Goal: Task Accomplishment & Management: Manage account settings

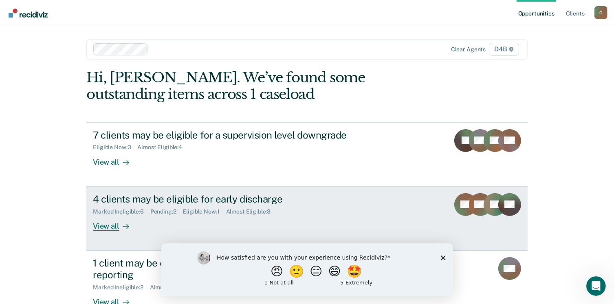
click at [102, 224] on div "View all" at bounding box center [116, 223] width 46 height 16
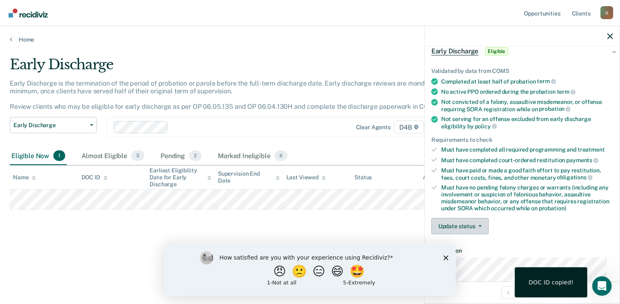
scroll to position [122, 0]
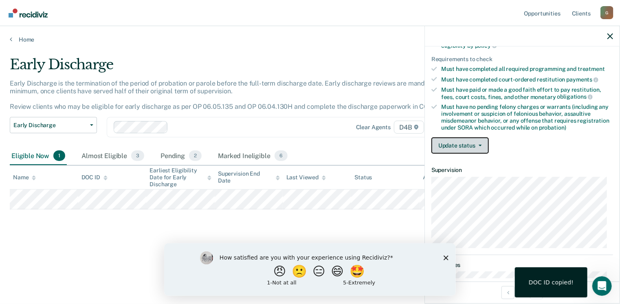
click at [463, 137] on button "Update status" at bounding box center [459, 145] width 57 height 16
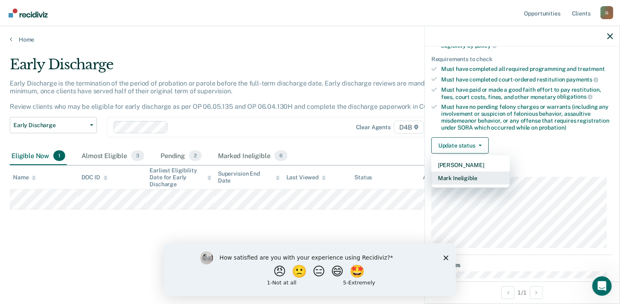
click at [451, 173] on button "Mark Ineligible" at bounding box center [470, 177] width 79 height 13
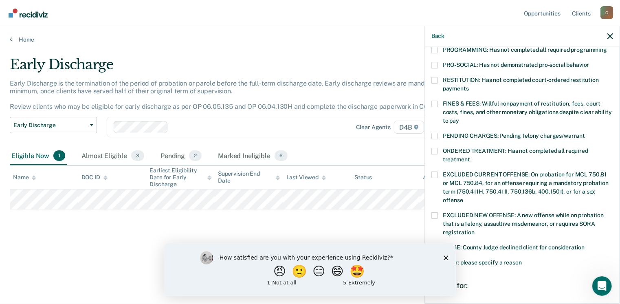
scroll to position [265, 0]
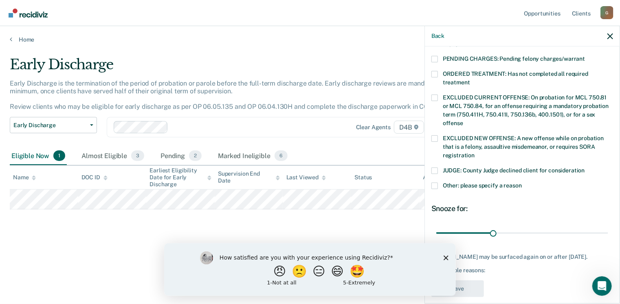
click at [435, 182] on span at bounding box center [434, 185] width 7 height 7
click at [522, 182] on input "Other: please specify a reason" at bounding box center [522, 182] width 0 height 0
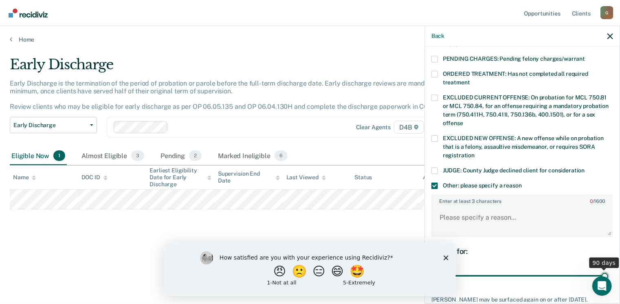
drag, startPoint x: 494, startPoint y: 264, endPoint x: 619, endPoint y: 258, distance: 124.8
type input "90"
click at [608, 269] on input "range" at bounding box center [522, 276] width 172 height 14
click at [455, 209] on textarea "Enter at least 3 characters 0 / 1600" at bounding box center [522, 221] width 180 height 30
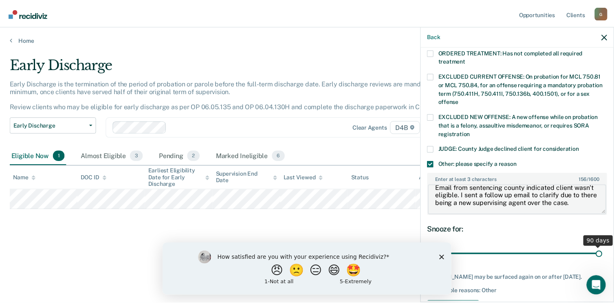
scroll to position [307, 0]
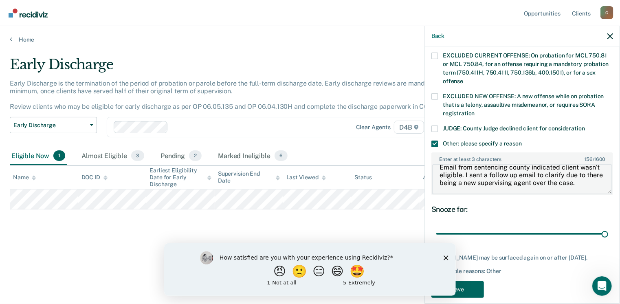
type textarea "Email from sentencing county indicated client wasn't eligible. I sent a follow …"
click at [471, 281] on button "Save" at bounding box center [457, 289] width 53 height 17
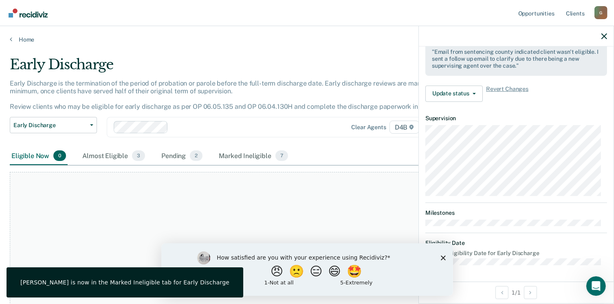
scroll to position [258, 0]
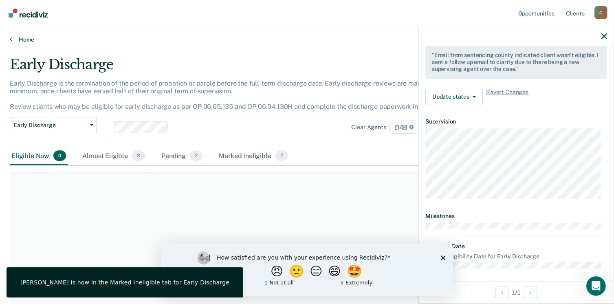
click at [34, 40] on link "Home" at bounding box center [307, 39] width 594 height 7
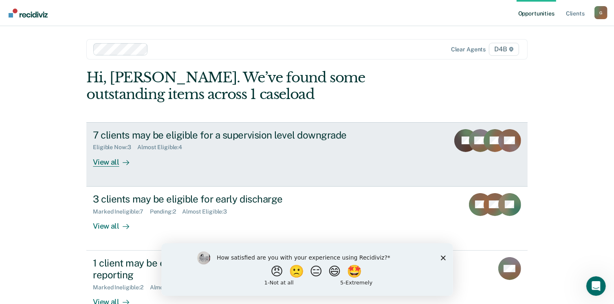
click at [108, 165] on div "View all" at bounding box center [116, 159] width 46 height 16
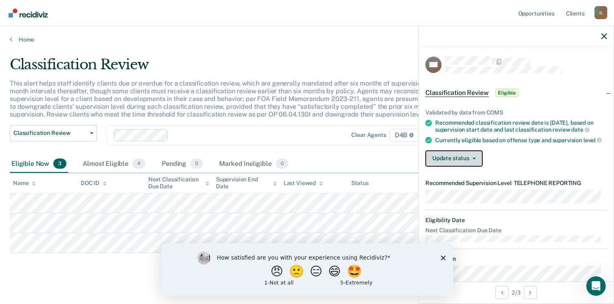
click at [450, 163] on button "Update status" at bounding box center [453, 158] width 57 height 16
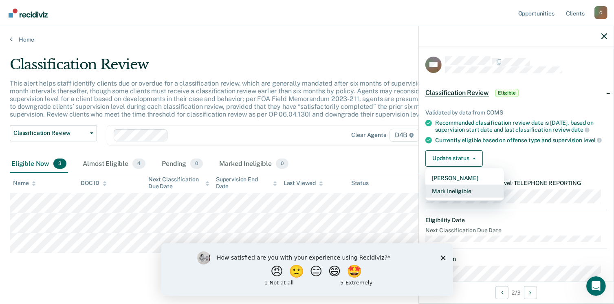
click at [460, 198] on button "Mark Ineligible" at bounding box center [464, 190] width 79 height 13
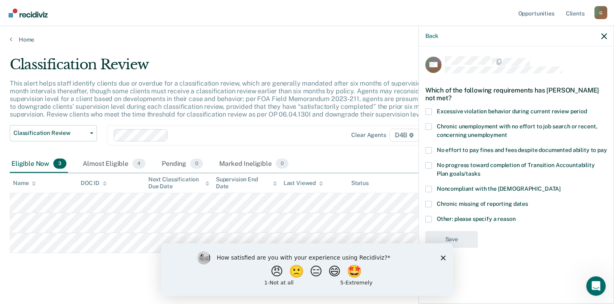
click at [429, 216] on span at bounding box center [428, 219] width 7 height 7
click at [516, 216] on input "Other: please specify a reason" at bounding box center [516, 216] width 0 height 0
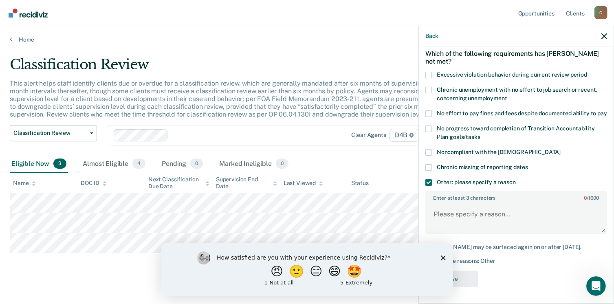
scroll to position [44, 0]
click at [449, 214] on textarea "Enter at least 3 characters 0 / 1600" at bounding box center [516, 218] width 180 height 30
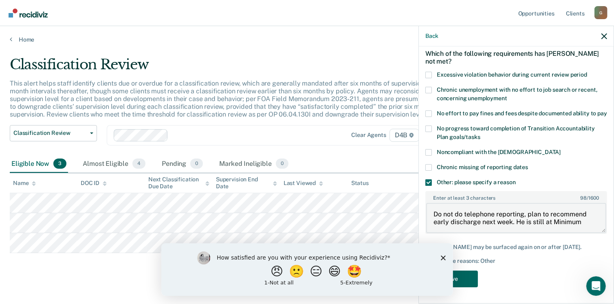
type textarea "Do not do telephone reporting, plan to recommend early discharge next week. He …"
click at [468, 276] on button "Save" at bounding box center [451, 278] width 53 height 17
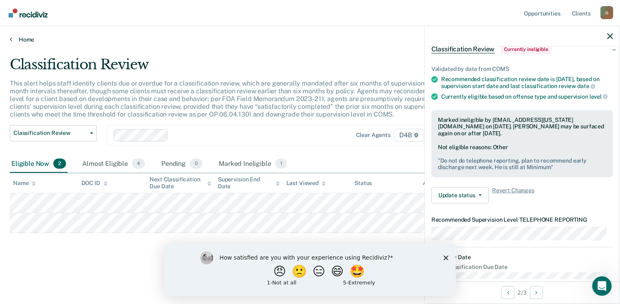
click at [28, 40] on link "Home" at bounding box center [310, 39] width 600 height 7
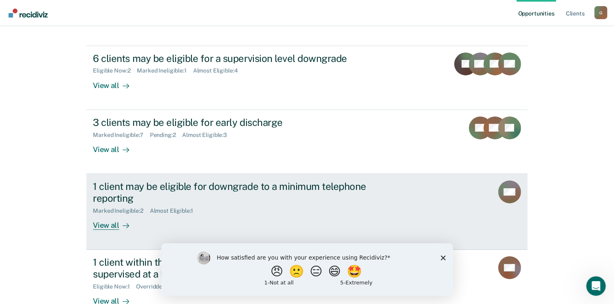
scroll to position [81, 0]
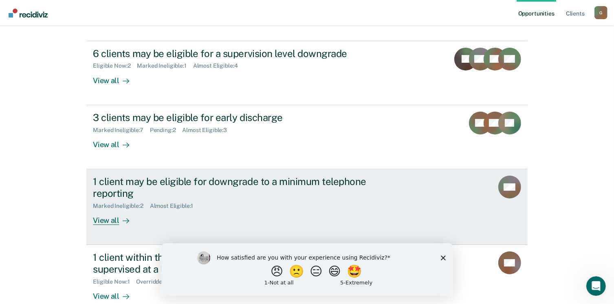
click at [106, 219] on div "View all" at bounding box center [116, 217] width 46 height 16
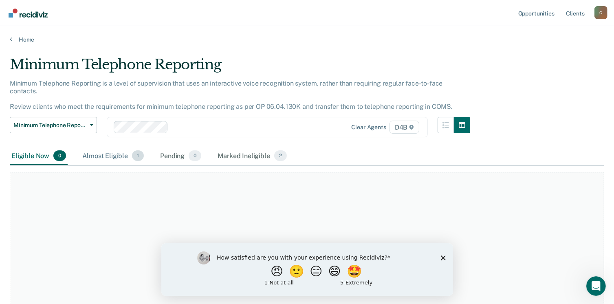
click at [100, 149] on div "Almost Eligible 1" at bounding box center [113, 156] width 65 height 18
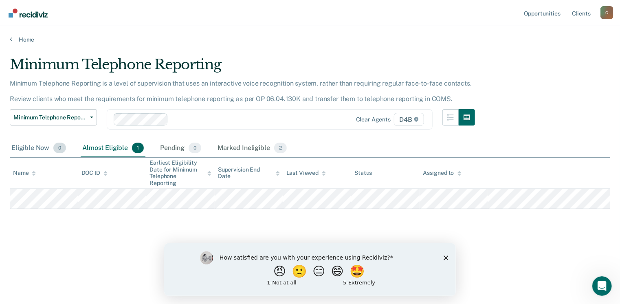
click at [37, 150] on div "Eligible Now 0" at bounding box center [39, 148] width 58 height 18
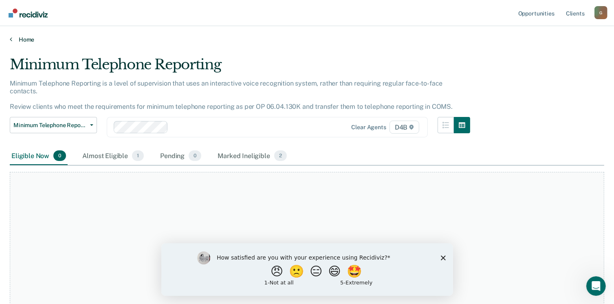
click at [18, 37] on link "Home" at bounding box center [307, 39] width 594 height 7
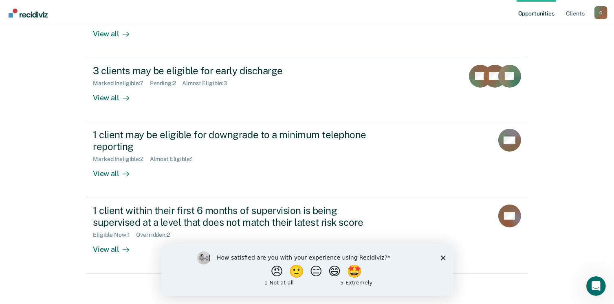
scroll to position [130, 0]
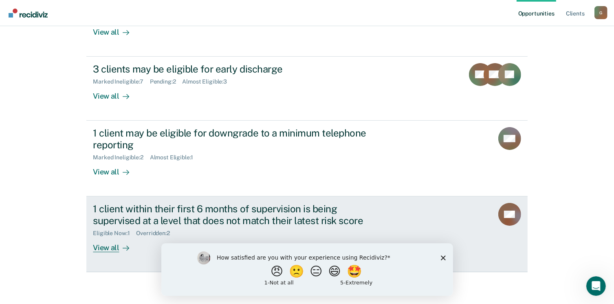
click at [107, 244] on div "View all" at bounding box center [116, 244] width 46 height 16
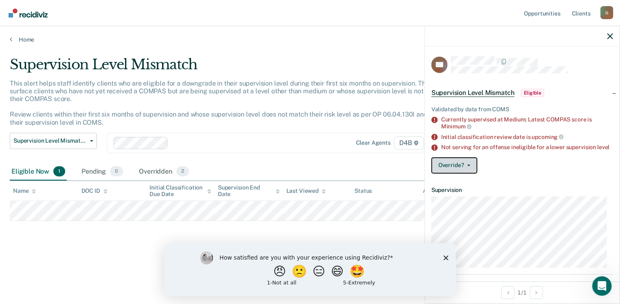
click at [456, 169] on button "Override?" at bounding box center [454, 165] width 46 height 16
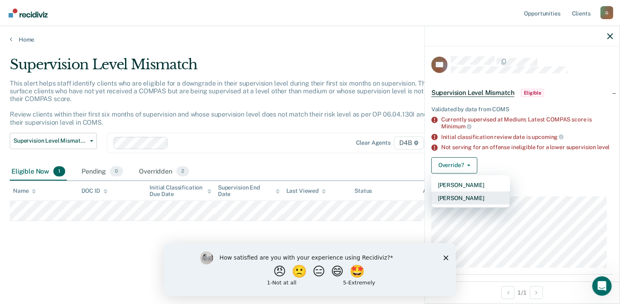
click at [466, 204] on button "[PERSON_NAME]" at bounding box center [470, 197] width 79 height 13
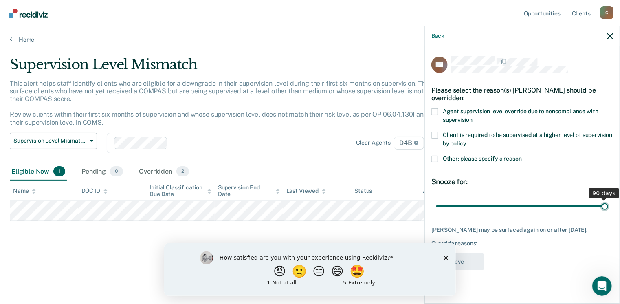
drag, startPoint x: 497, startPoint y: 206, endPoint x: 622, endPoint y: 185, distance: 127.2
type input "90"
click at [608, 199] on input "range" at bounding box center [522, 206] width 172 height 14
drag, startPoint x: 435, startPoint y: 109, endPoint x: 441, endPoint y: 128, distance: 19.7
click at [435, 109] on span at bounding box center [434, 111] width 7 height 7
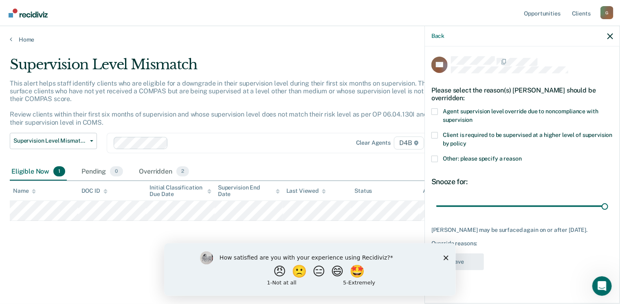
click at [472, 117] on input "Agent supervision level override due to noncompliance with supervision" at bounding box center [472, 117] width 0 height 0
click at [469, 255] on button "Save" at bounding box center [457, 261] width 53 height 17
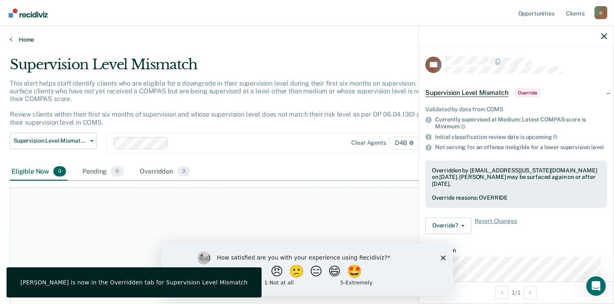
click at [22, 42] on link "Home" at bounding box center [307, 39] width 594 height 7
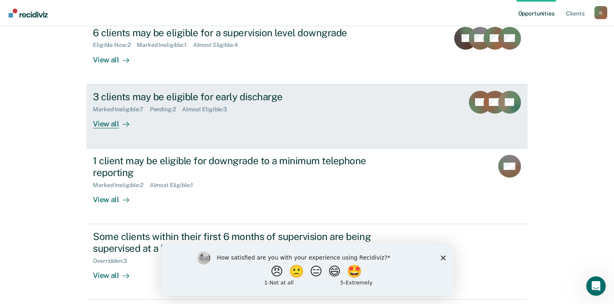
scroll to position [89, 0]
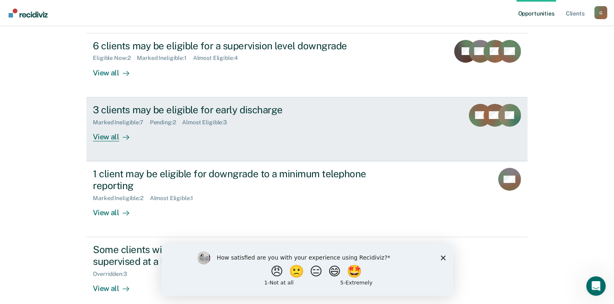
click at [103, 136] on div "View all" at bounding box center [116, 133] width 46 height 16
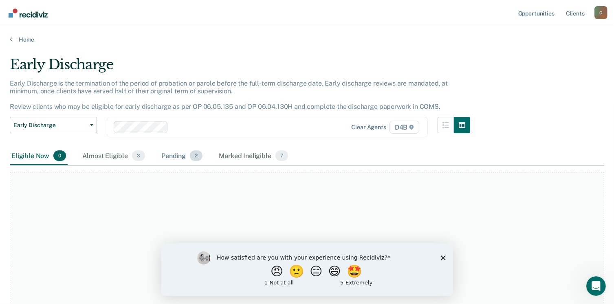
click at [165, 158] on div "Pending 2" at bounding box center [182, 156] width 44 height 18
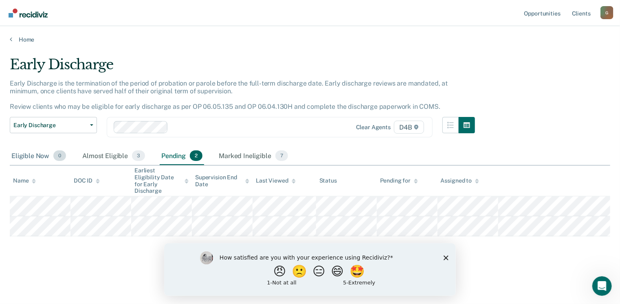
click at [22, 155] on div "Eligible Now 0" at bounding box center [39, 156] width 58 height 18
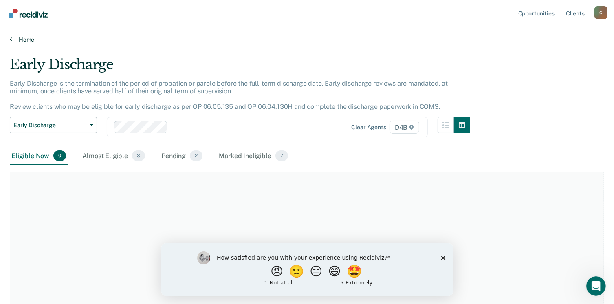
click at [15, 40] on link "Home" at bounding box center [307, 39] width 594 height 7
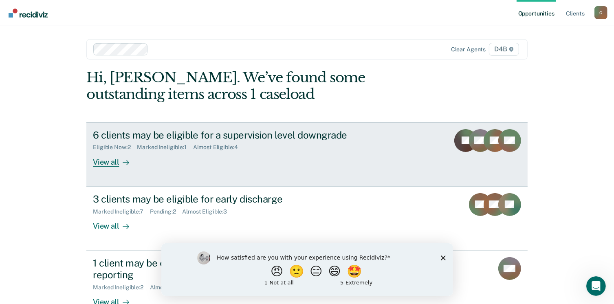
click at [108, 162] on div "View all" at bounding box center [116, 159] width 46 height 16
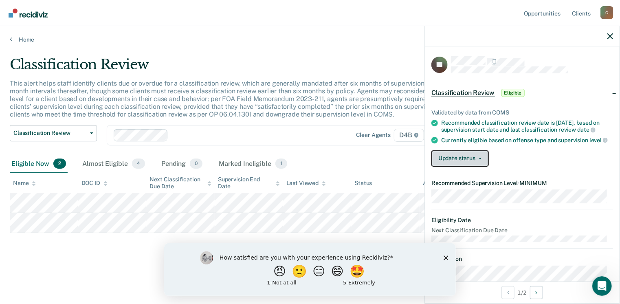
click at [470, 163] on button "Update status" at bounding box center [459, 158] width 57 height 16
click at [567, 157] on div "Update status [PERSON_NAME] Mark Ineligible" at bounding box center [522, 158] width 182 height 16
click at [444, 261] on div "How satisfied are you with your experience using Recidiviz? 😠 🙁 😑 😄 🤩 1 - Not a…" at bounding box center [310, 269] width 292 height 53
click at [447, 258] on icon "Close survey" at bounding box center [445, 257] width 5 height 5
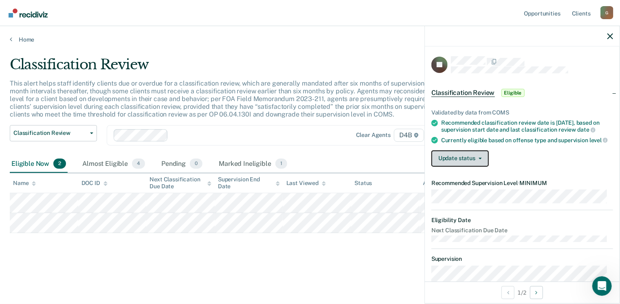
click at [476, 159] on span "button" at bounding box center [478, 159] width 7 height 2
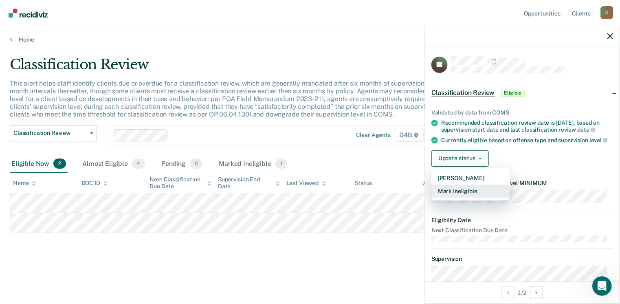
click at [459, 198] on button "Mark Ineligible" at bounding box center [470, 190] width 79 height 13
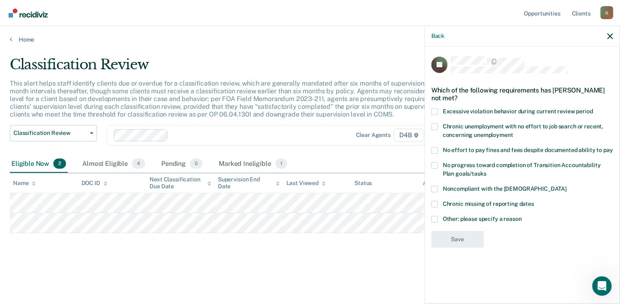
click at [436, 147] on span at bounding box center [434, 150] width 7 height 7
click at [613, 147] on input "No effort to pay fines and fees despite documented ability to pay" at bounding box center [613, 147] width 0 height 0
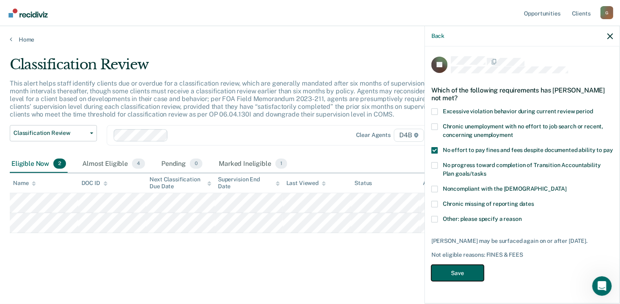
click at [452, 265] on button "Save" at bounding box center [457, 273] width 53 height 17
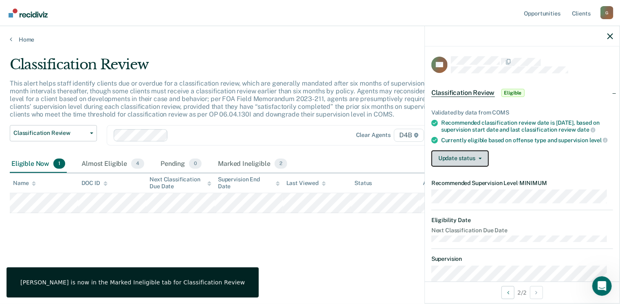
click at [453, 163] on button "Update status" at bounding box center [459, 158] width 57 height 16
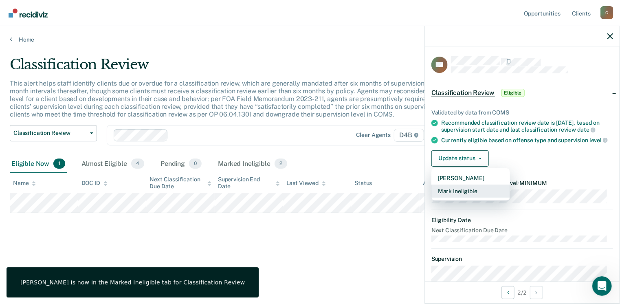
click at [463, 195] on button "Mark Ineligible" at bounding box center [470, 190] width 79 height 13
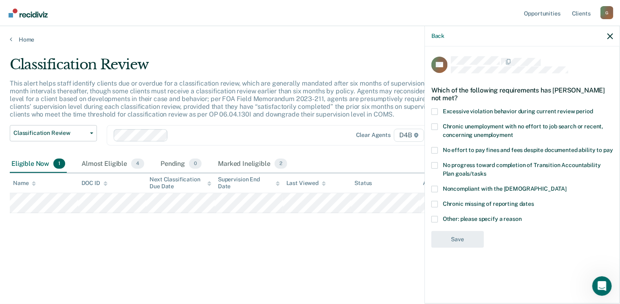
click at [439, 217] on label "Other: please specify a reason" at bounding box center [522, 220] width 182 height 9
click at [522, 216] on input "Other: please specify a reason" at bounding box center [522, 216] width 0 height 0
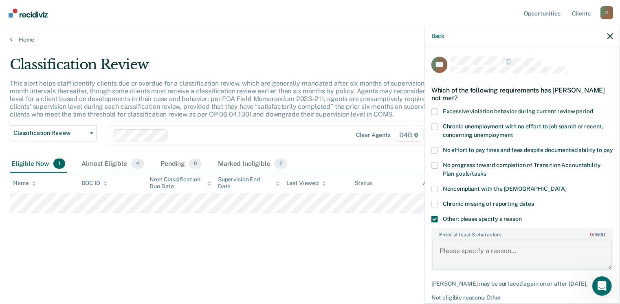
click at [461, 255] on textarea "Enter at least 3 characters 0 / 1600" at bounding box center [522, 254] width 180 height 30
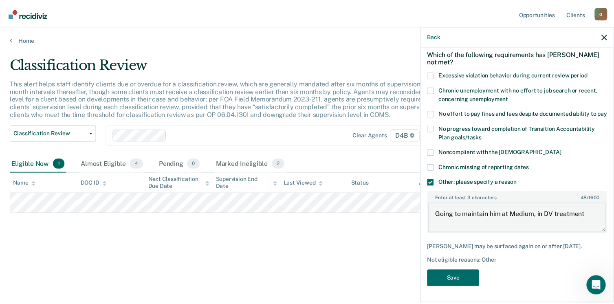
scroll to position [44, 0]
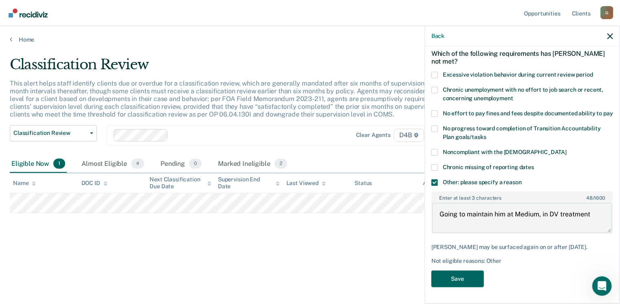
type textarea "Going to maintain him at Medium, in DV treatment"
click at [467, 277] on button "Save" at bounding box center [457, 278] width 53 height 17
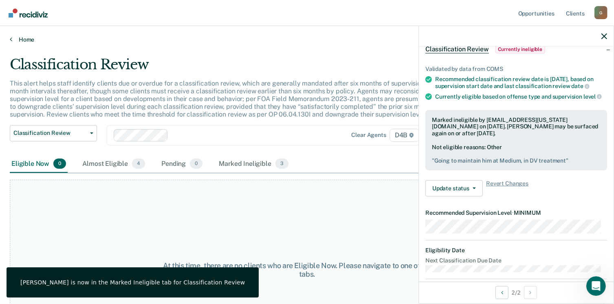
click at [24, 38] on link "Home" at bounding box center [307, 39] width 594 height 7
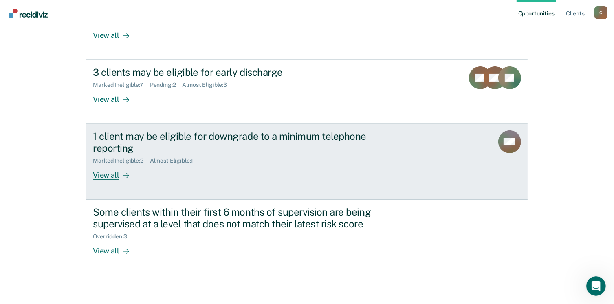
scroll to position [130, 0]
